Goal: Transaction & Acquisition: Purchase product/service

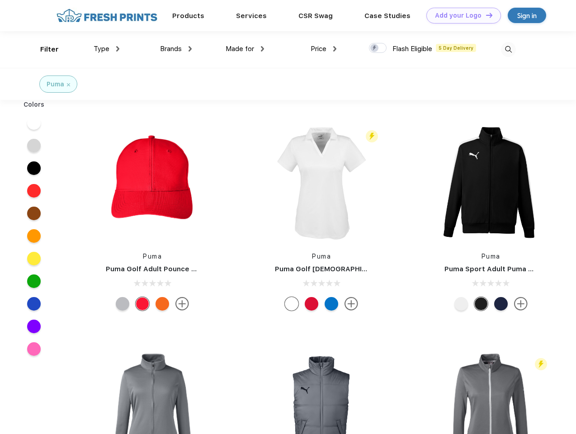
click at [460, 15] on link "Add your Logo Design Tool" at bounding box center [463, 16] width 75 height 16
click at [0, 0] on div "Design Tool" at bounding box center [0, 0] width 0 height 0
click at [485, 15] on link "Add your Logo Design Tool" at bounding box center [463, 16] width 75 height 16
click at [43, 49] on div "Filter" at bounding box center [49, 49] width 19 height 10
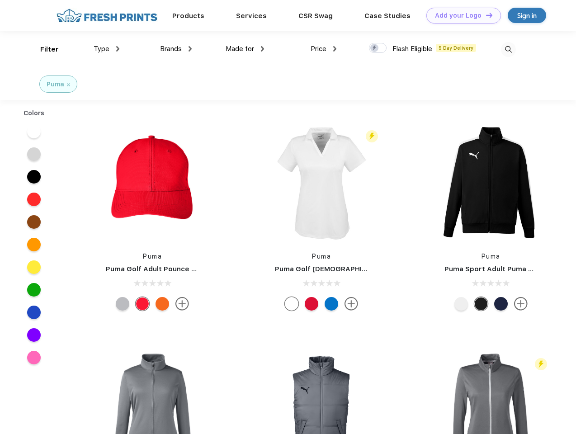
click at [107, 49] on span "Type" at bounding box center [102, 49] width 16 height 8
click at [176, 49] on span "Brands" at bounding box center [171, 49] width 22 height 8
click at [245, 49] on span "Made for" at bounding box center [239, 49] width 28 height 8
click at [324, 49] on span "Price" at bounding box center [318, 49] width 16 height 8
click at [378, 48] on div at bounding box center [378, 48] width 18 height 10
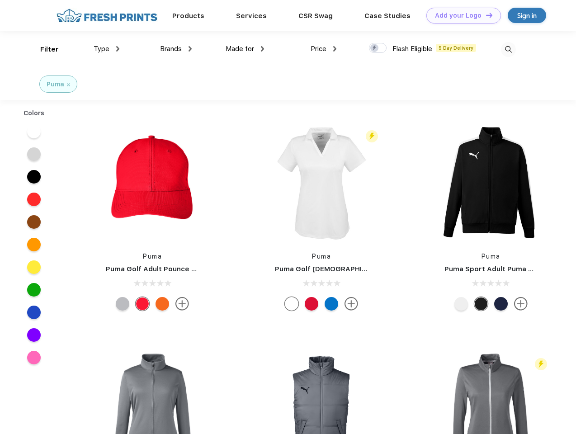
click at [375, 48] on input "checkbox" at bounding box center [372, 45] width 6 height 6
click at [508, 49] on img at bounding box center [508, 49] width 15 height 15
